Goal: Task Accomplishment & Management: Use online tool/utility

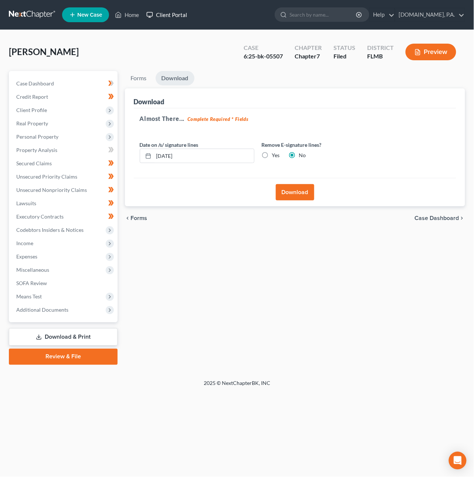
click at [168, 14] on link "Client Portal" at bounding box center [167, 14] width 48 height 13
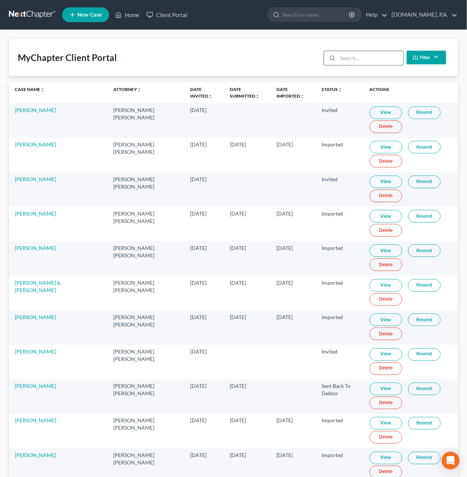
click at [362, 53] on input "search" at bounding box center [370, 58] width 65 height 14
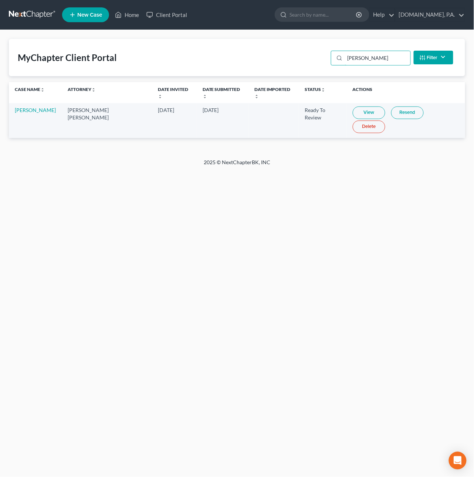
type input "Bohan"
click at [356, 107] on link "View" at bounding box center [369, 113] width 33 height 13
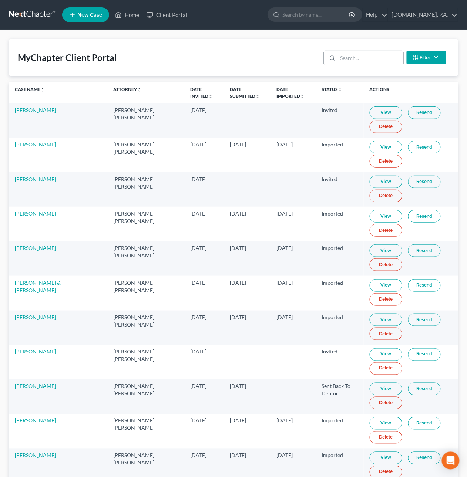
click at [361, 52] on input "search" at bounding box center [370, 58] width 65 height 14
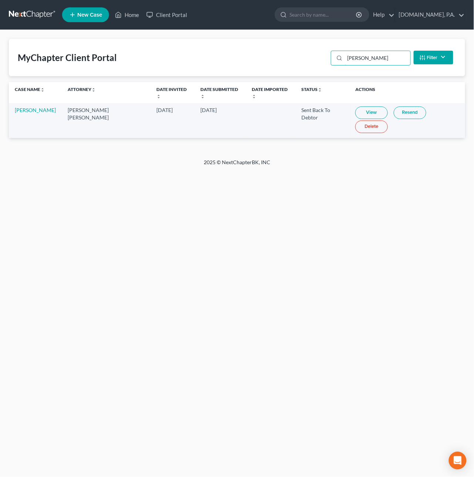
type input "bohan"
click at [355, 107] on link "View" at bounding box center [371, 113] width 33 height 13
click at [31, 11] on link at bounding box center [32, 14] width 47 height 13
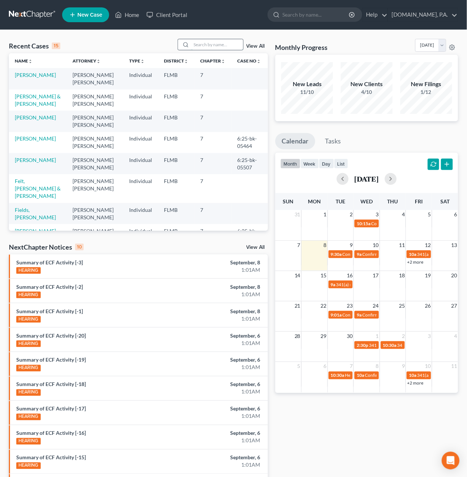
click at [200, 41] on input "search" at bounding box center [217, 44] width 52 height 11
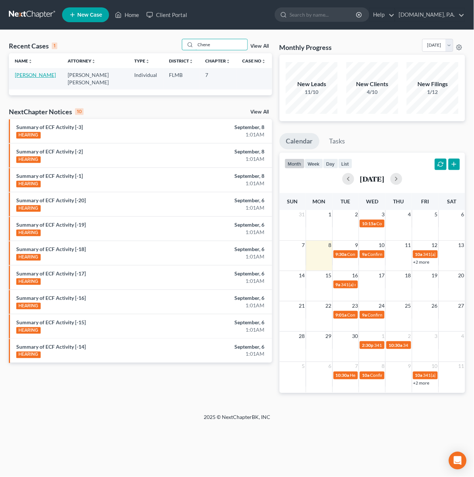
type input "Chene"
click at [27, 74] on link "[PERSON_NAME]" at bounding box center [35, 75] width 41 height 6
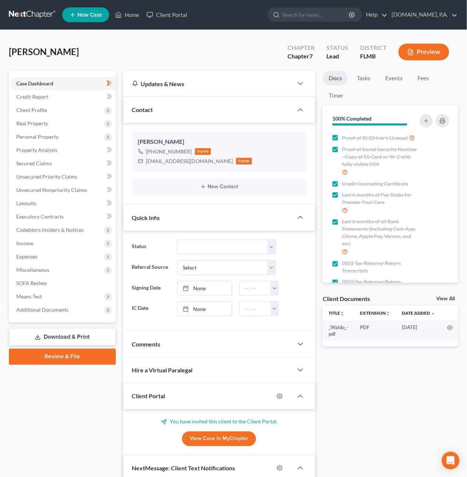
click at [28, 11] on link at bounding box center [32, 14] width 47 height 13
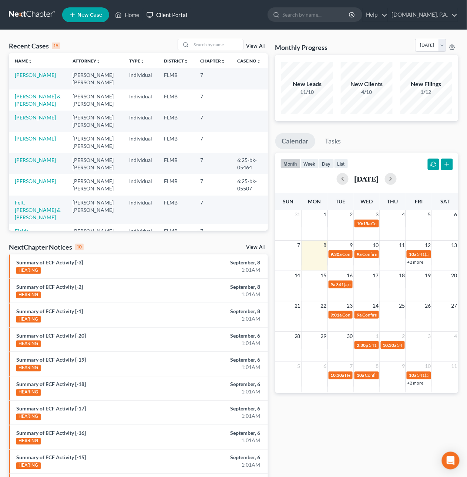
click at [156, 14] on link "Client Portal" at bounding box center [167, 14] width 48 height 13
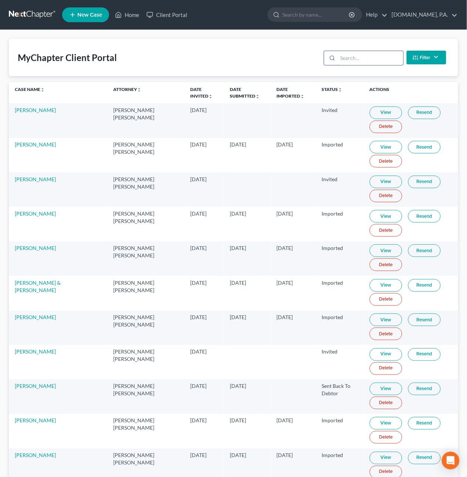
click at [359, 57] on input "search" at bounding box center [370, 58] width 65 height 14
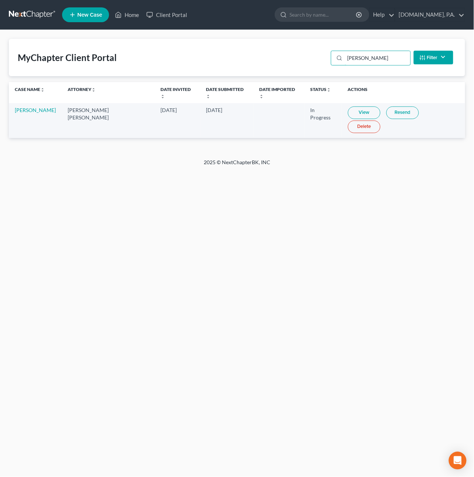
type input "chen"
click at [355, 107] on link "View" at bounding box center [364, 113] width 33 height 13
